Goal: Task Accomplishment & Management: Manage account settings

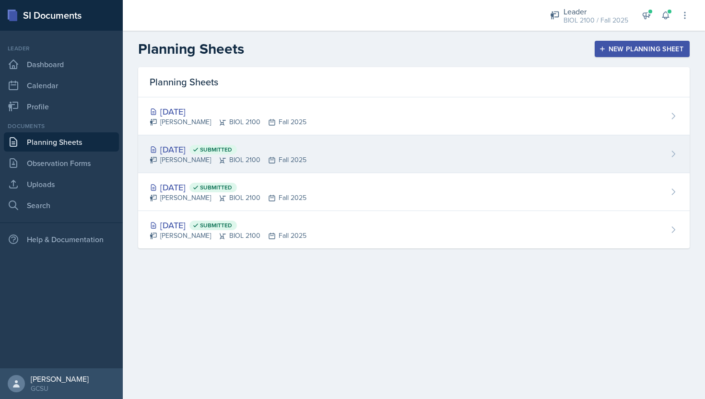
click at [196, 163] on div "[PERSON_NAME] BIOL 2100 Fall 2025" at bounding box center [228, 160] width 157 height 10
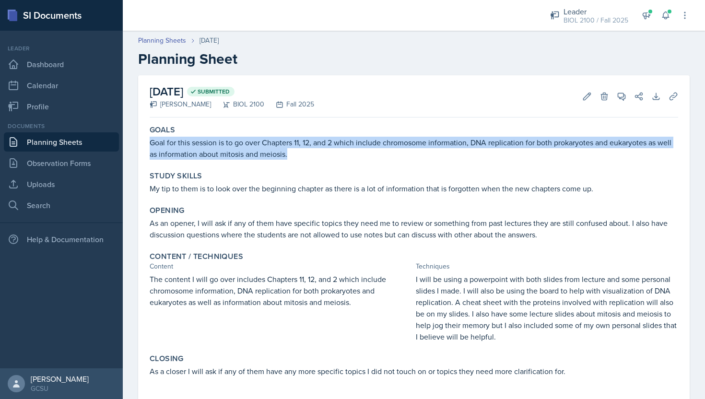
drag, startPoint x: 304, startPoint y: 154, endPoint x: 139, endPoint y: 142, distance: 165.4
click at [139, 142] on div "[DATE] Submitted [PERSON_NAME] BIOL 2100 Fall 2025 Edit Delete View Comments Co…" at bounding box center [413, 250] width 551 height 350
copy p "Goal for this session is to go over Chapters 11, 12, and 2 which include chromo…"
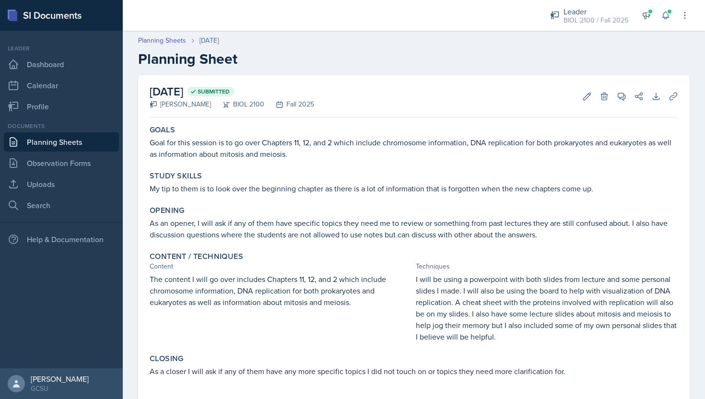
click at [263, 190] on p "My tip to them is to look over the beginning chapter as there is a lot of infor…" at bounding box center [414, 189] width 528 height 12
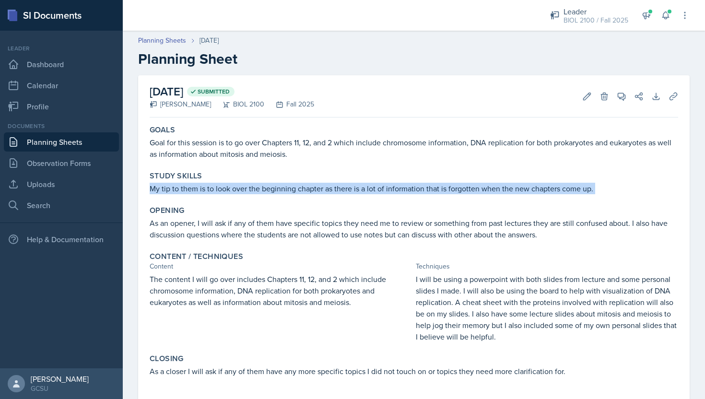
click at [263, 190] on p "My tip to them is to look over the beginning chapter as there is a lot of infor…" at bounding box center [414, 189] width 528 height 12
copy div "My tip to them is to look over the beginning chapter as there is a lot of infor…"
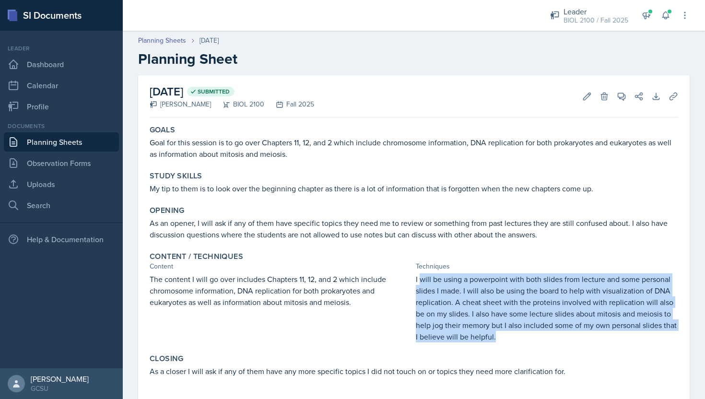
drag, startPoint x: 503, startPoint y: 339, endPoint x: 419, endPoint y: 278, distance: 103.3
click at [419, 278] on p "I will be using a powerpoint with both slides from lecture and some personal sl…" at bounding box center [547, 307] width 262 height 69
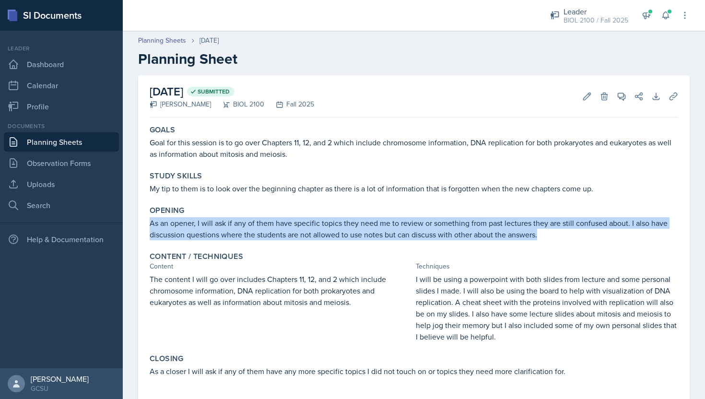
drag, startPoint x: 545, startPoint y: 237, endPoint x: 147, endPoint y: 225, distance: 398.2
click at [147, 225] on div "Opening As an opener, I will ask if any of them have specific topics they need …" at bounding box center [414, 223] width 536 height 42
copy p "As an opener, I will ask if any of them have specific topics they need me to re…"
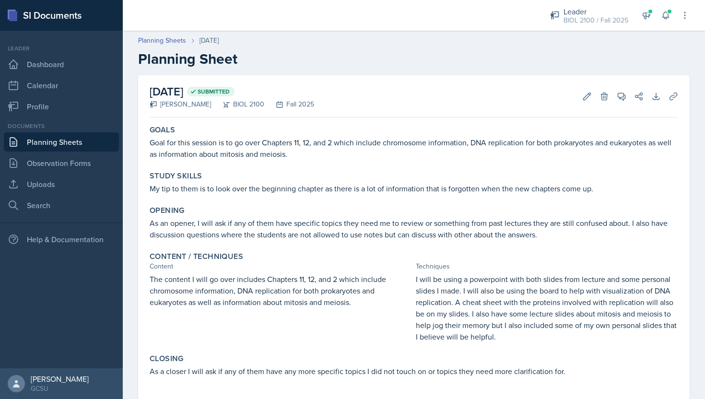
click at [380, 158] on p "Goal for this session is to go over Chapters 11, 12, and 2 which include chromo…" at bounding box center [414, 148] width 528 height 23
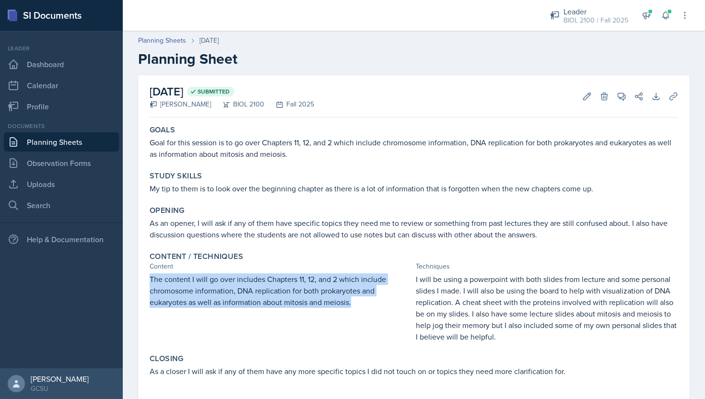
drag, startPoint x: 354, startPoint y: 302, endPoint x: 150, endPoint y: 275, distance: 206.5
click at [150, 275] on p "The content I will go over includes Chapters 11, 12, and 2 which include chromo…" at bounding box center [281, 290] width 262 height 35
copy p "The content I will go over includes Chapters 11, 12, and 2 which include chromo…"
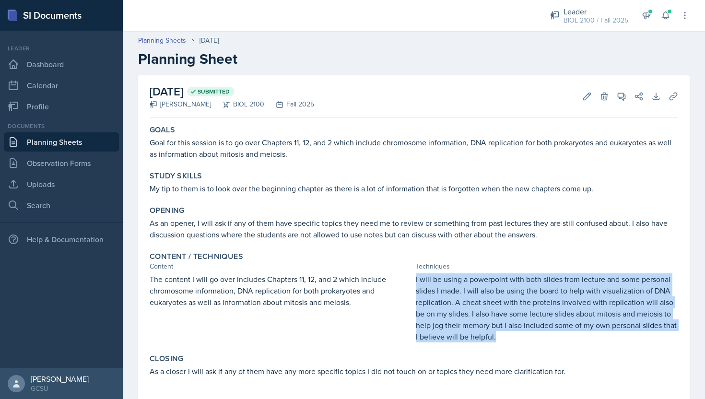
drag, startPoint x: 500, startPoint y: 336, endPoint x: 415, endPoint y: 274, distance: 105.0
click at [415, 274] on div "The content I will go over includes Chapters 11, 12, and 2 which include chromo…" at bounding box center [414, 307] width 528 height 69
copy p "I will be using a powerpoint with both slides from lecture and some personal sl…"
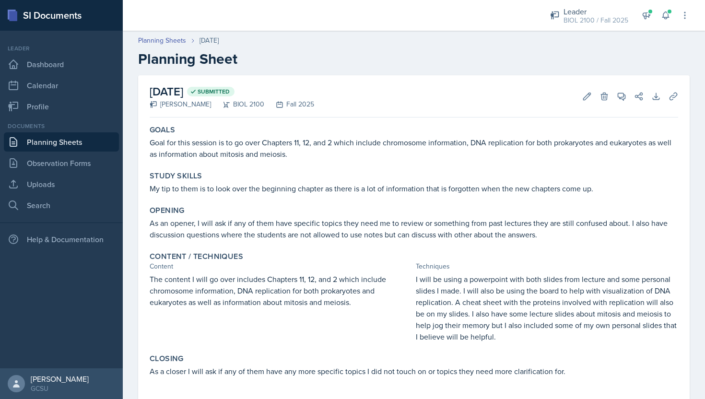
click at [382, 230] on p "As an opener, I will ask if any of them have specific topics they need me to re…" at bounding box center [414, 228] width 528 height 23
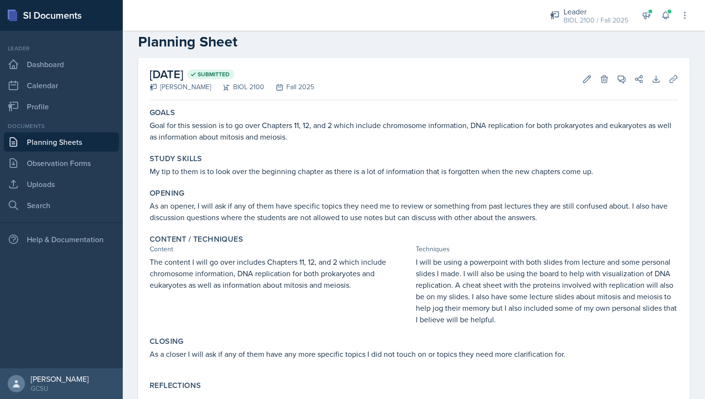
scroll to position [49, 0]
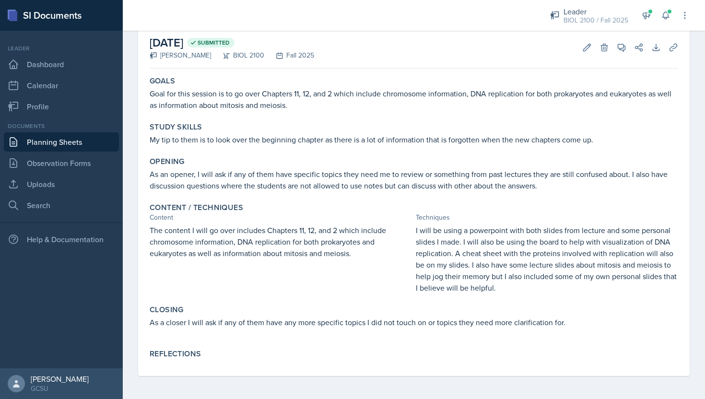
click at [359, 321] on p "As a closer I will ask if any of them have any more specific topics I did not t…" at bounding box center [414, 322] width 528 height 12
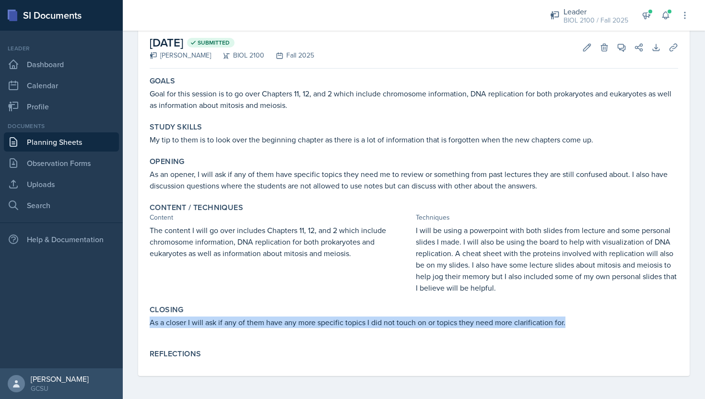
click at [359, 321] on p "As a closer I will ask if any of them have any more specific topics I did not t…" at bounding box center [414, 322] width 528 height 12
copy p "As a closer I will ask if any of them have any more specific topics I did not t…"
click at [585, 46] on icon at bounding box center [587, 48] width 10 height 10
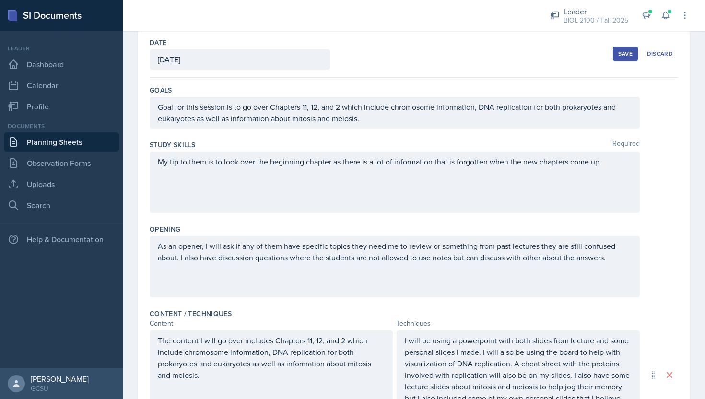
scroll to position [291, 0]
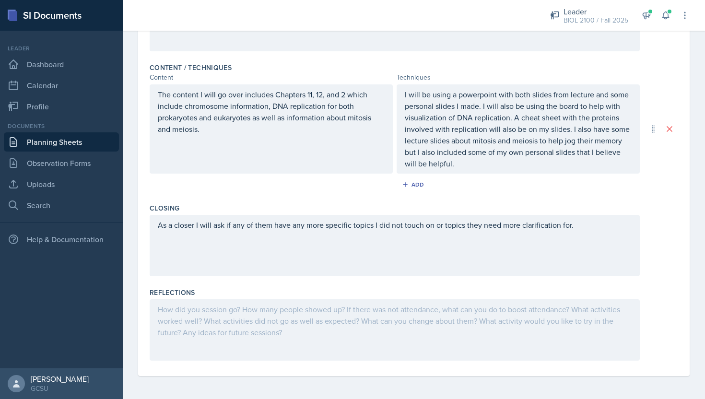
click at [341, 336] on div at bounding box center [395, 329] width 490 height 61
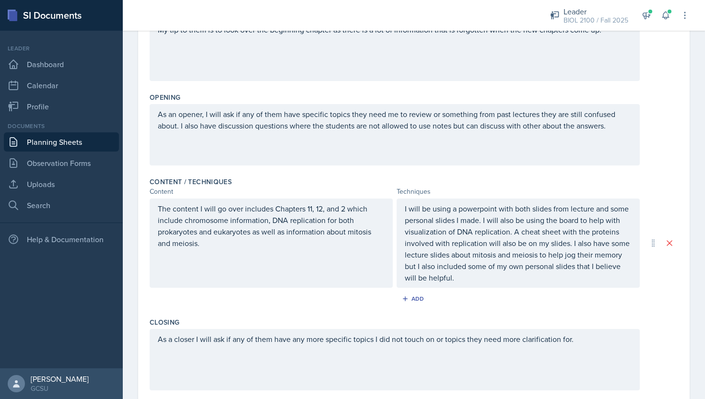
scroll to position [0, 0]
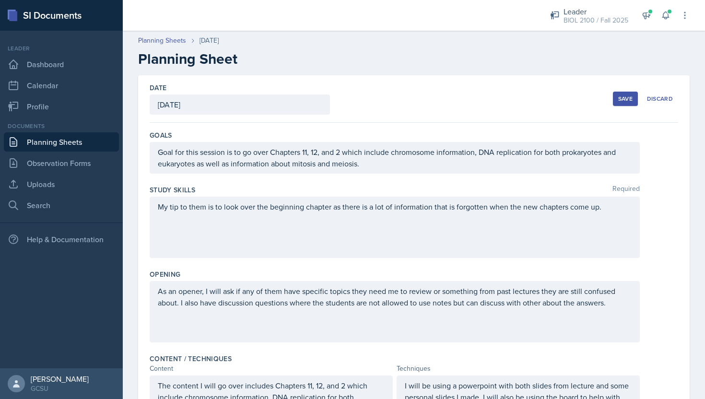
click at [627, 108] on div "Save Discard" at bounding box center [645, 99] width 65 height 22
click at [627, 107] on div "Save Discard" at bounding box center [645, 99] width 65 height 22
click at [627, 102] on div "Save" at bounding box center [625, 99] width 14 height 8
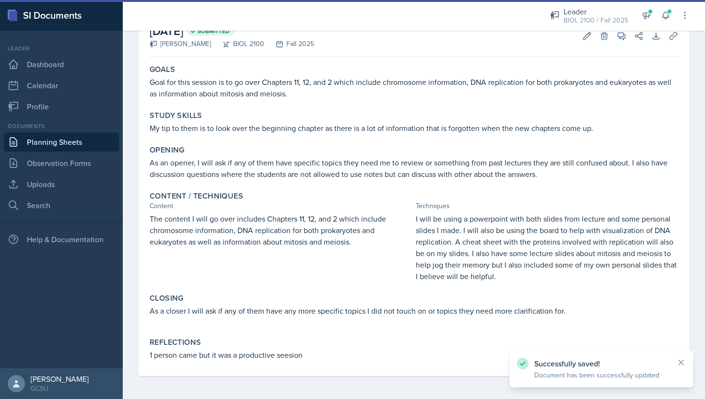
scroll to position [60, 0]
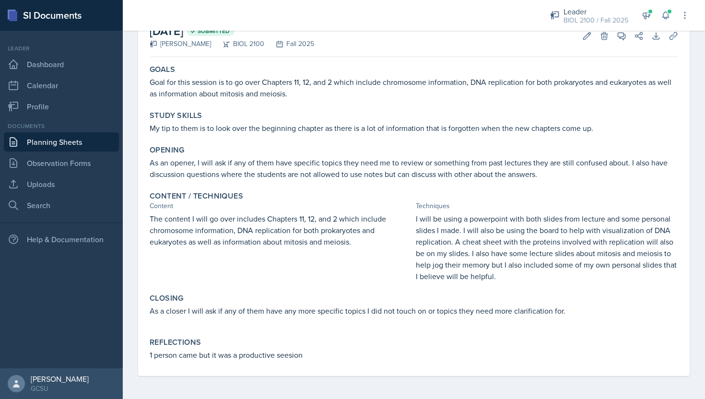
click at [305, 310] on p "As a closer I will ask if any of them have any more specific topics I did not t…" at bounding box center [414, 311] width 528 height 12
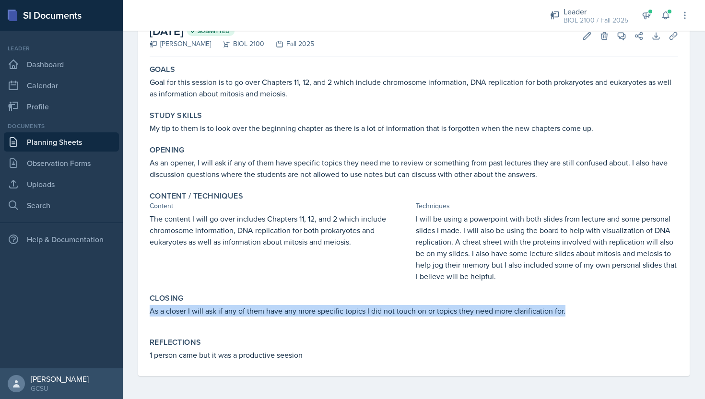
click at [305, 310] on p "As a closer I will ask if any of them have any more specific topics I did not t…" at bounding box center [414, 311] width 528 height 12
copy p "As a closer I will ask if any of them have any more specific topics I did not t…"
